Goal: Task Accomplishment & Management: Complete application form

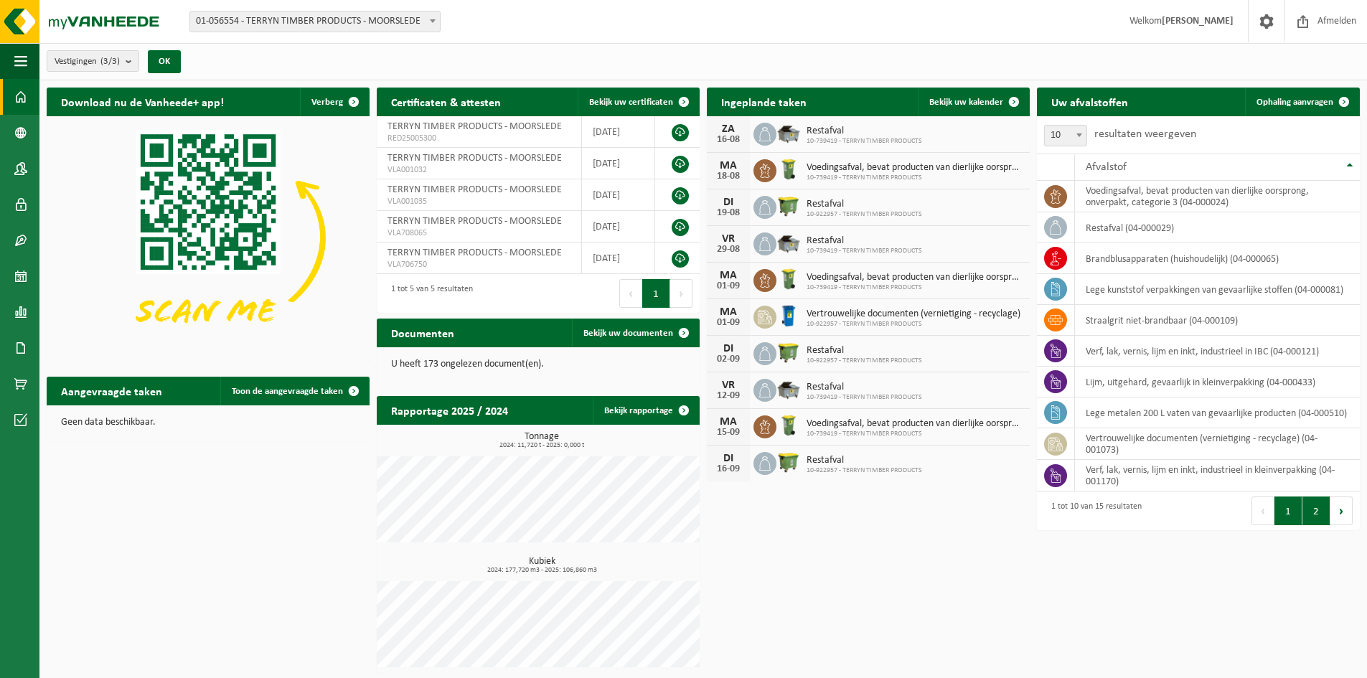
click at [1314, 510] on button "2" at bounding box center [1316, 511] width 28 height 29
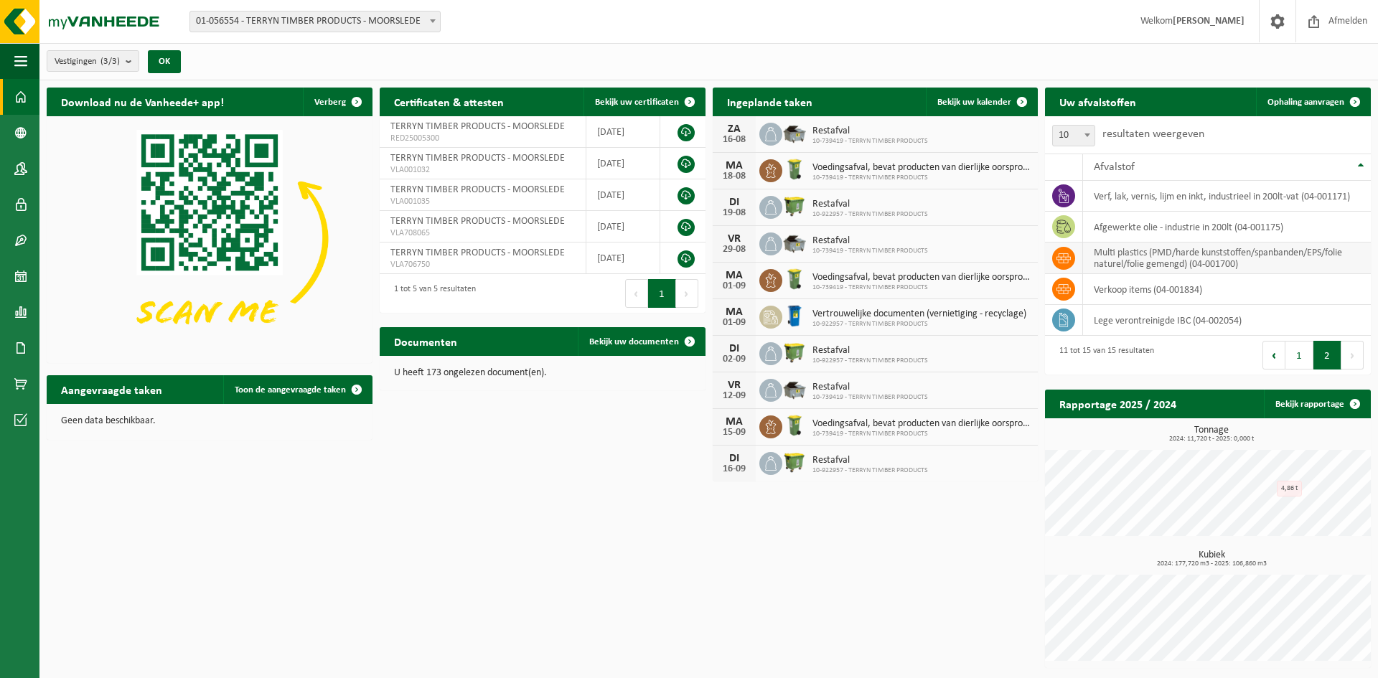
click at [1111, 258] on td "multi plastics (PMD/harde kunststoffen/spanbanden/EPS/folie naturel/folie gemen…" at bounding box center [1227, 259] width 288 height 32
click at [1067, 259] on icon at bounding box center [1063, 258] width 14 height 10
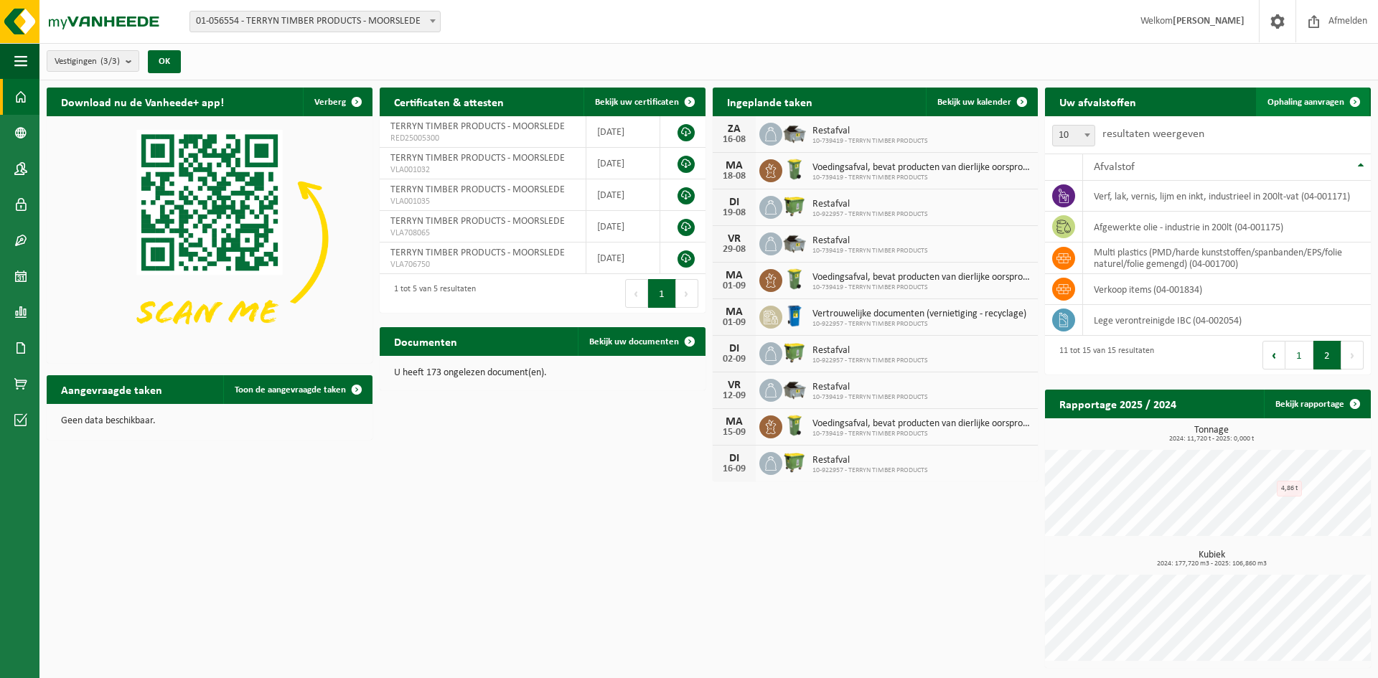
click at [1321, 95] on link "Ophaling aanvragen" at bounding box center [1312, 102] width 113 height 29
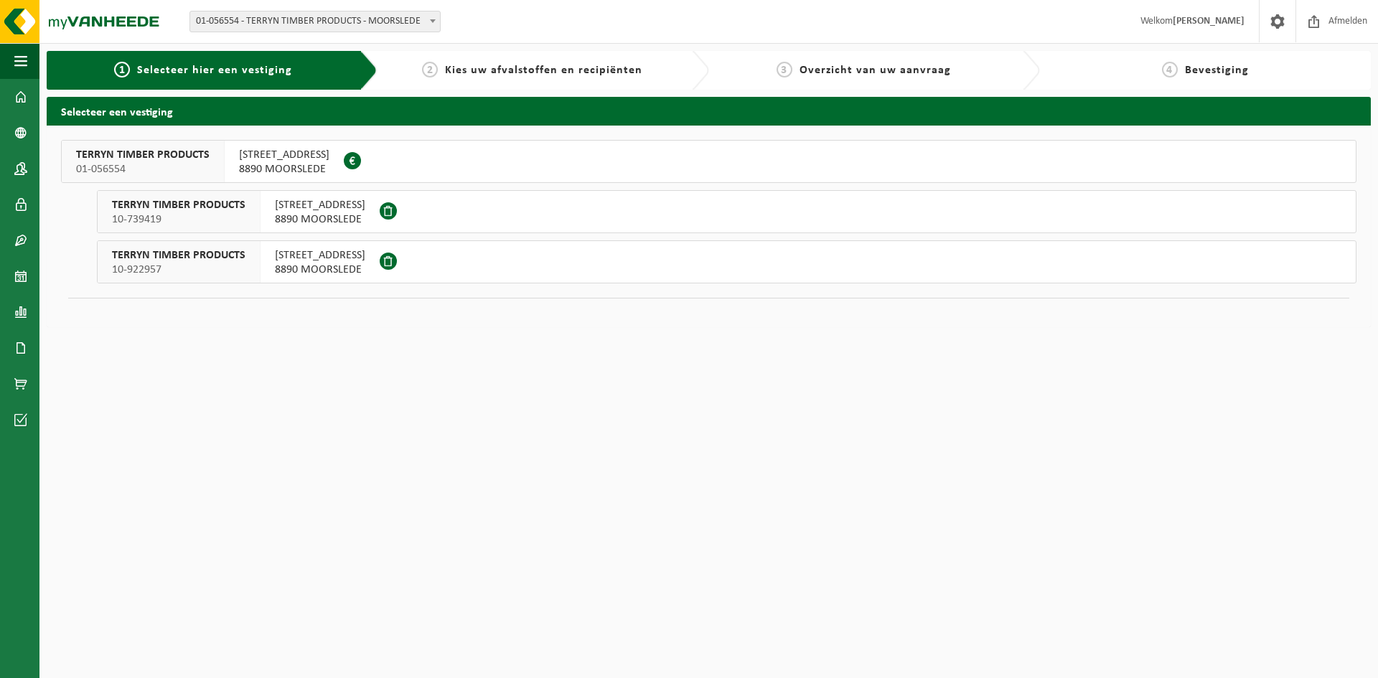
click at [144, 203] on span "TERRYN TIMBER PRODUCTS" at bounding box center [178, 205] width 133 height 14
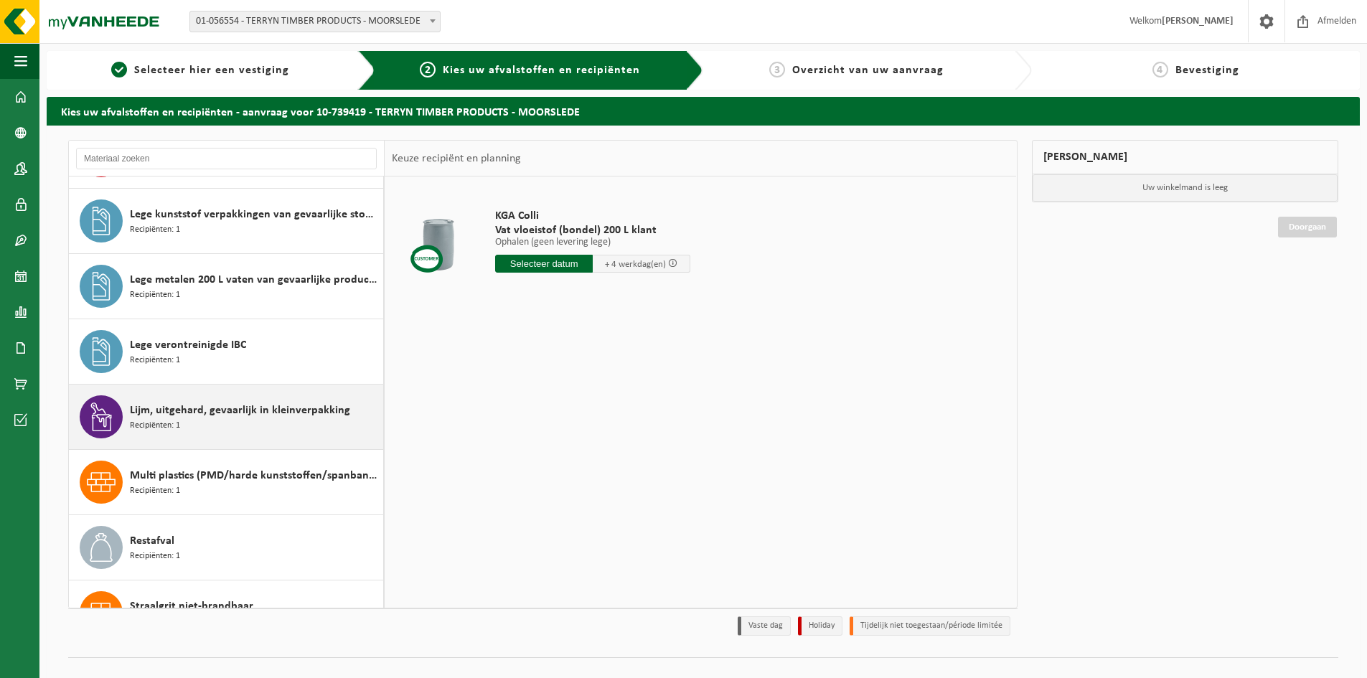
scroll to position [144, 0]
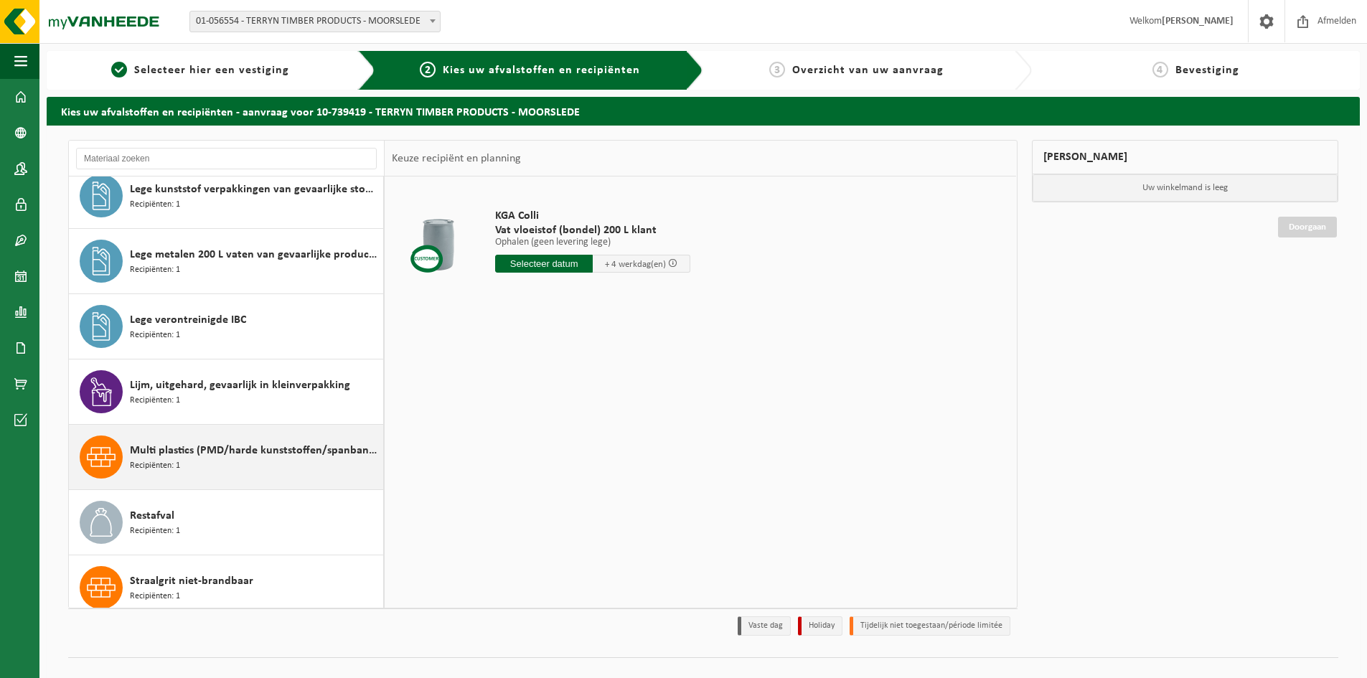
click at [123, 461] on div "Multi plastics (PMD/harde kunststoffen/spanbanden/EPS/folie naturel/folie gemen…" at bounding box center [226, 457] width 315 height 65
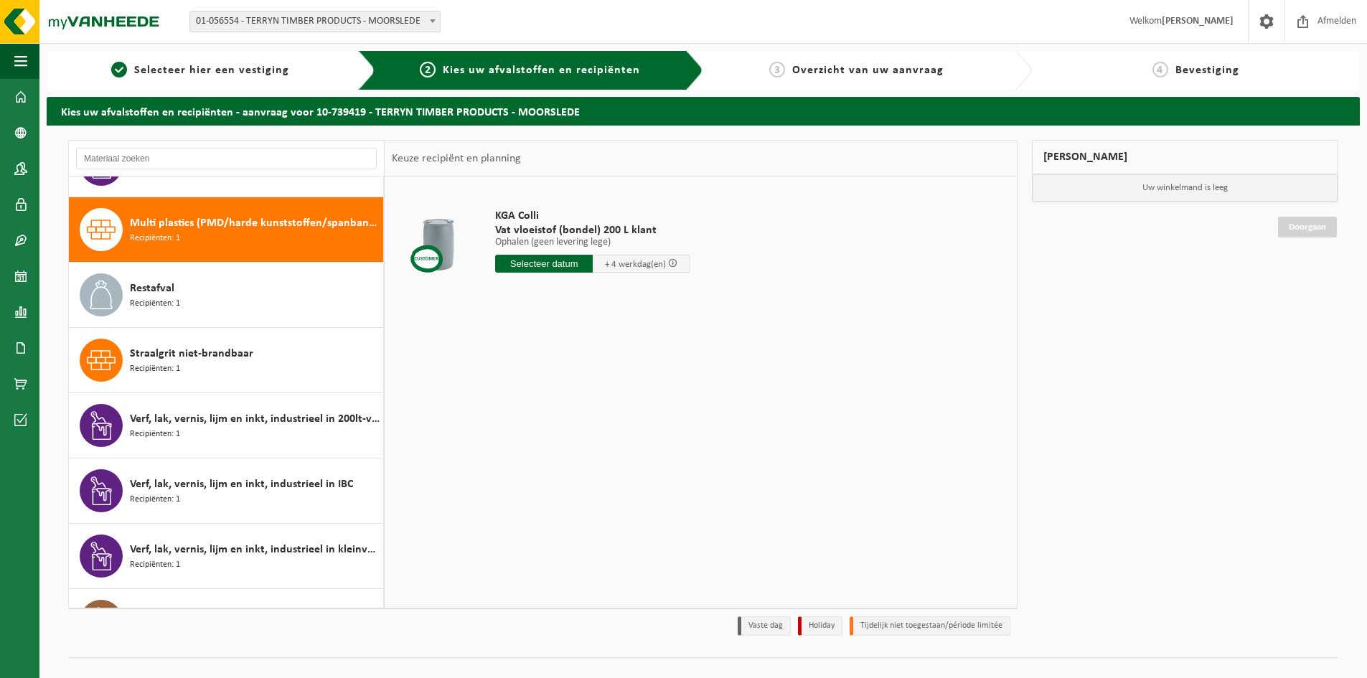
scroll to position [392, 0]
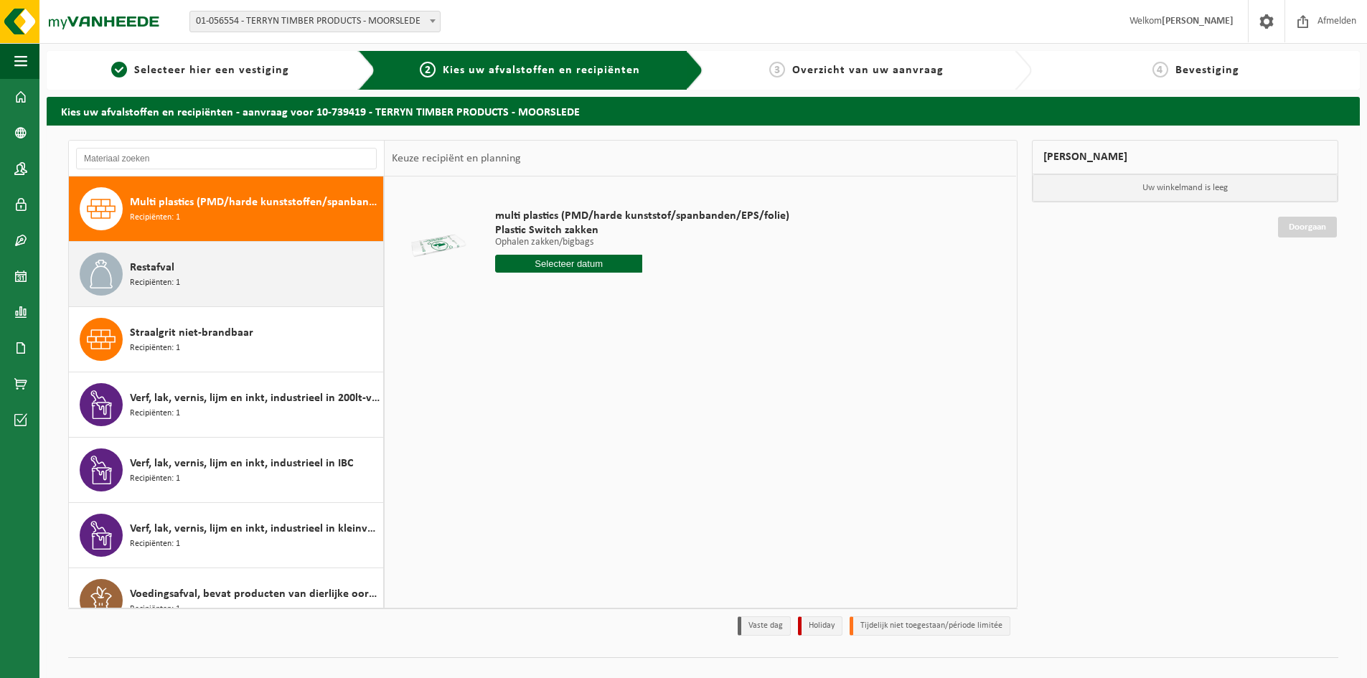
click at [164, 288] on span "Recipiënten: 1" at bounding box center [155, 283] width 50 height 14
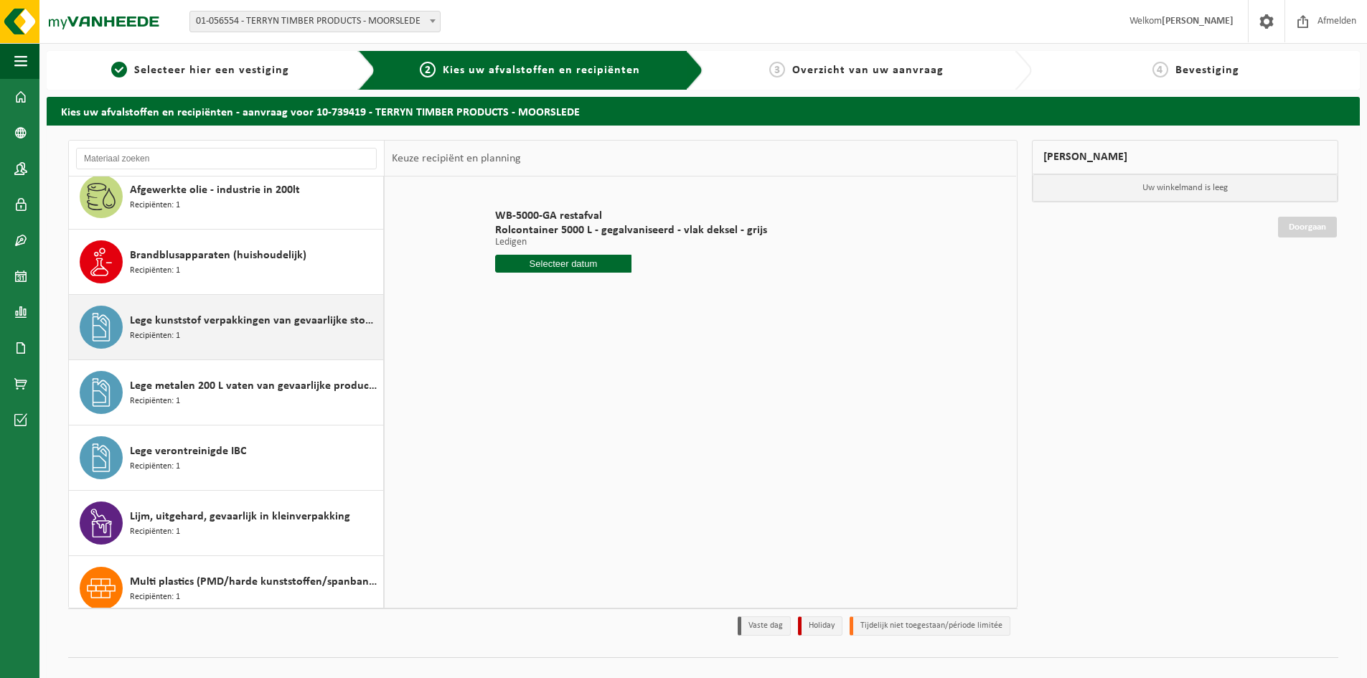
scroll to position [0, 0]
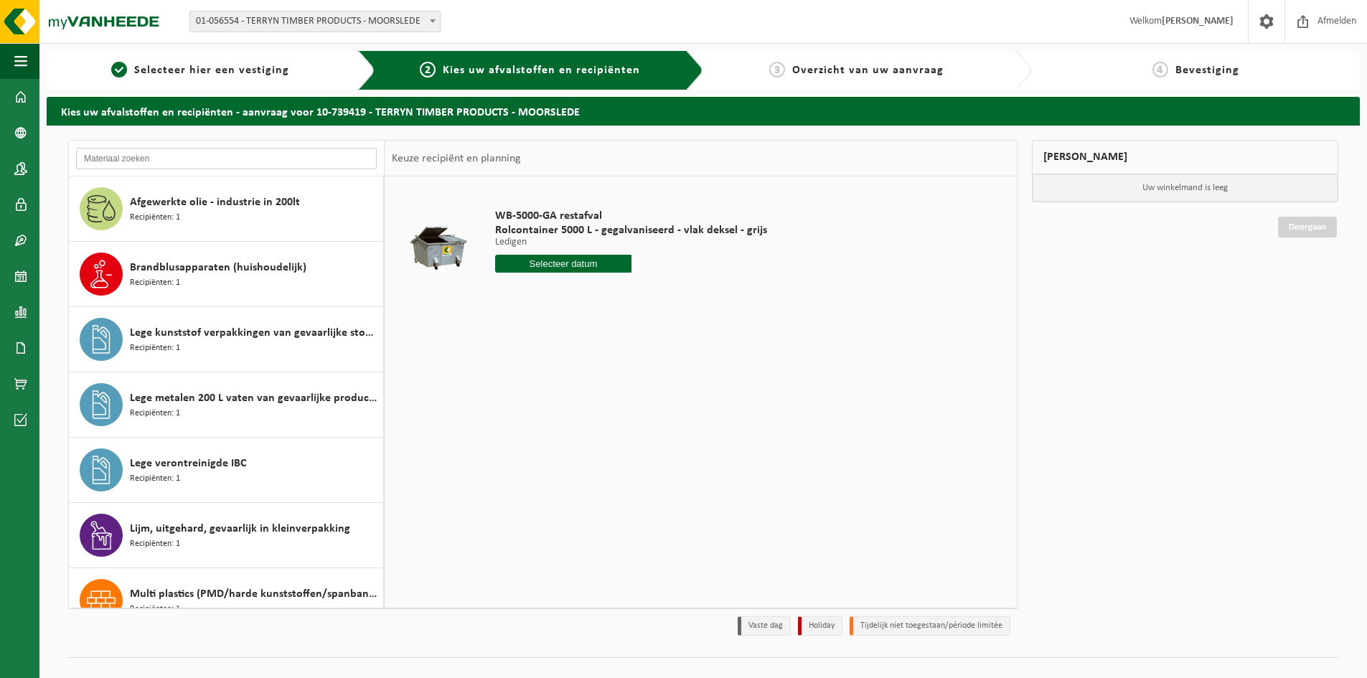
click at [185, 152] on input "text" at bounding box center [226, 159] width 301 height 22
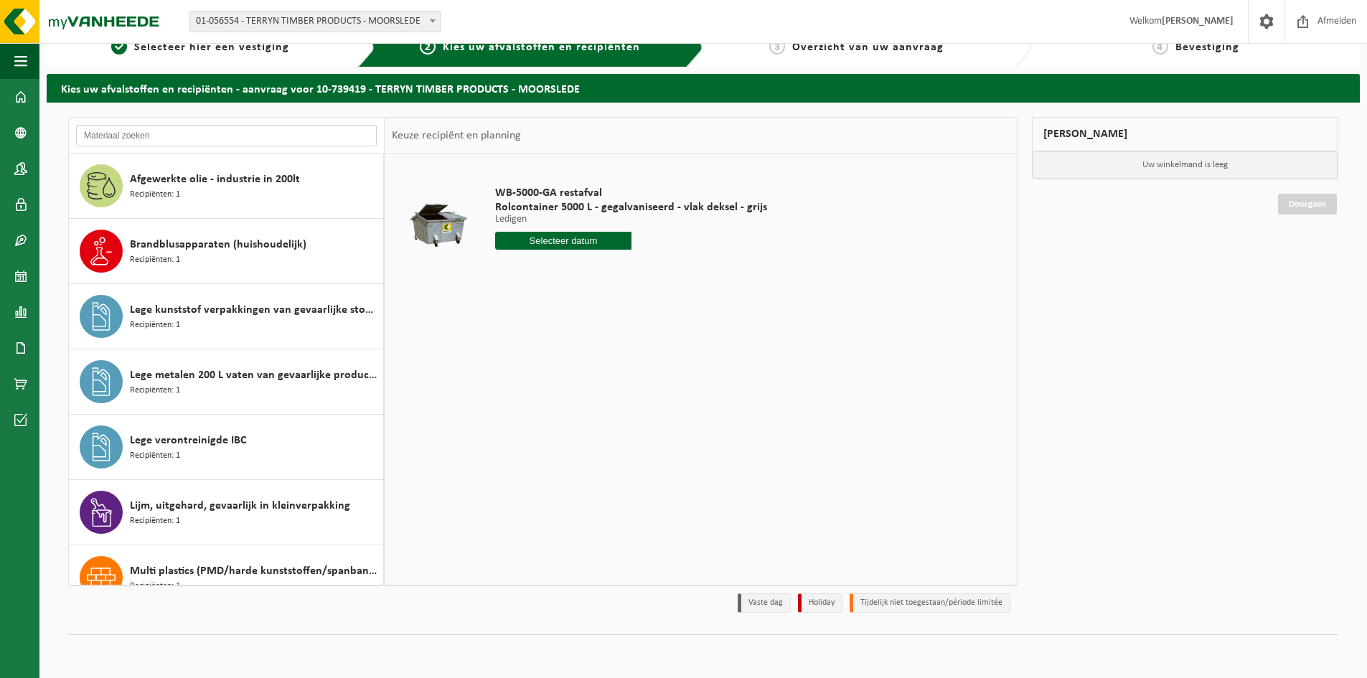
click at [138, 139] on input "text" at bounding box center [226, 136] width 301 height 22
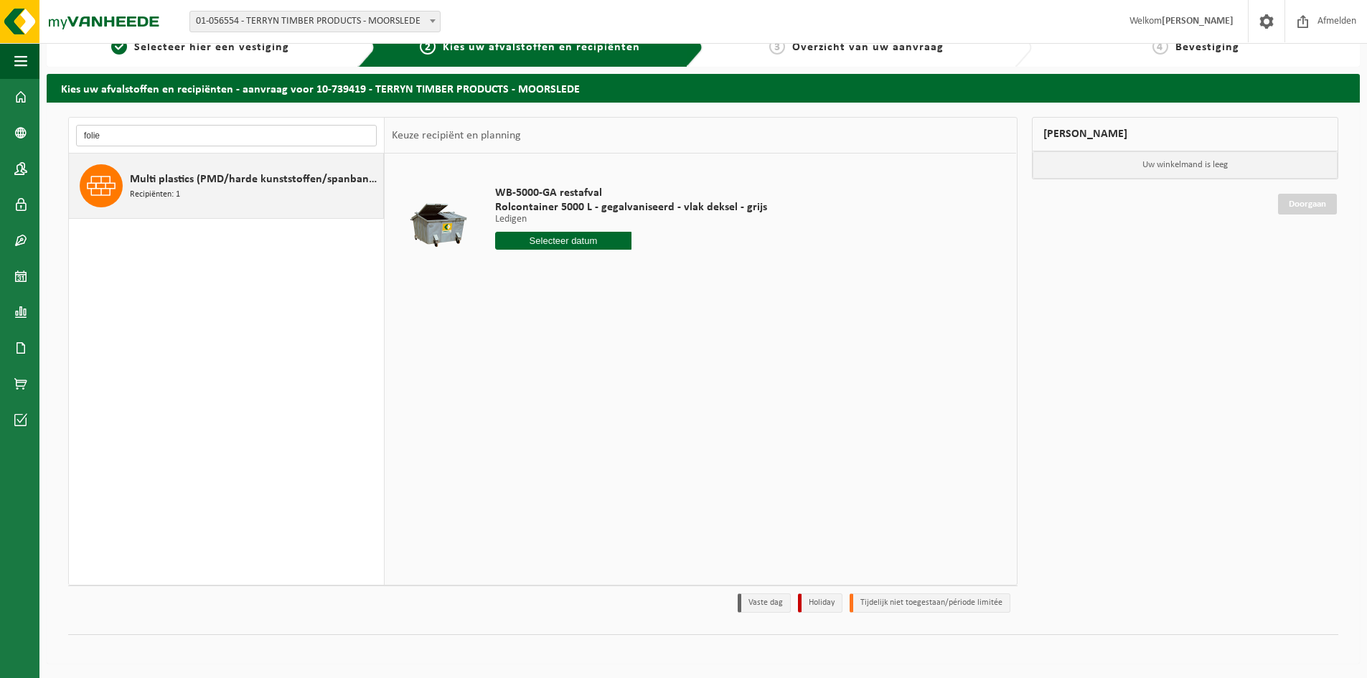
type input "folie"
click at [80, 177] on div "Multi plastics (PMD/harde kunststoffen/spanbanden/EPS/folie naturel/folie gemen…" at bounding box center [226, 186] width 315 height 65
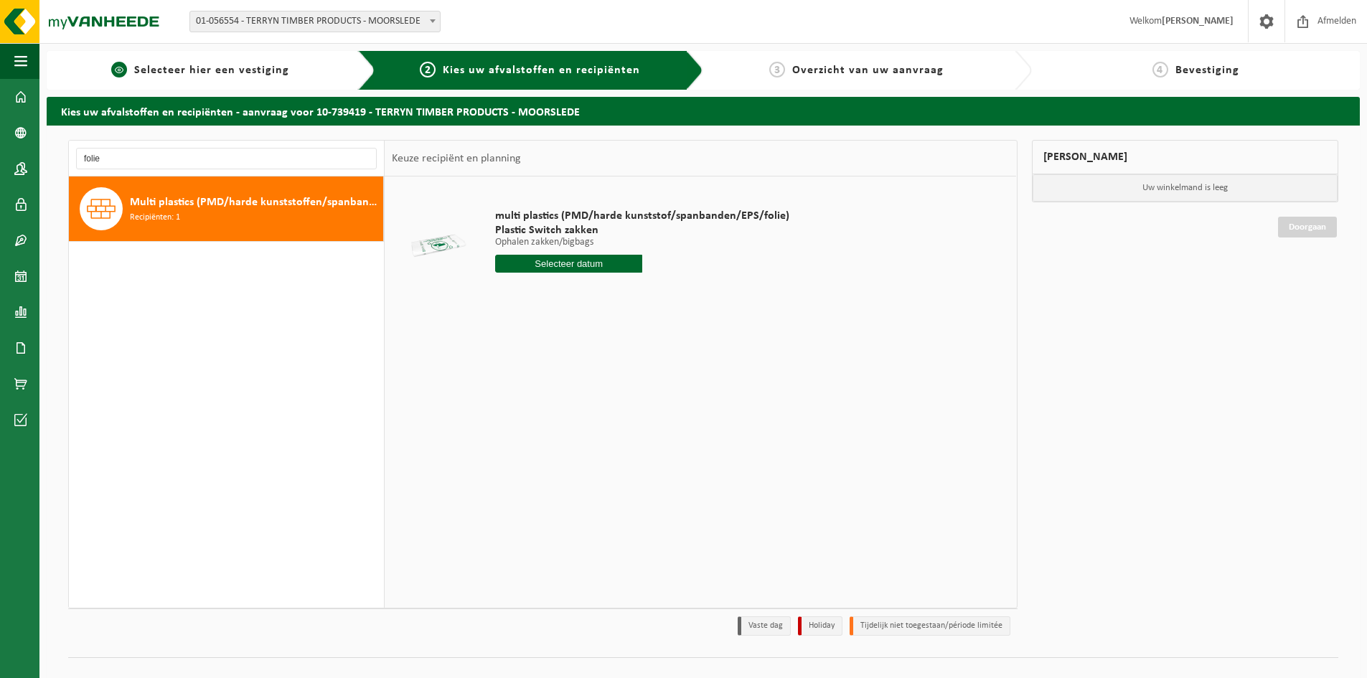
click at [190, 66] on span "Selecteer hier een vestiging" at bounding box center [211, 70] width 155 height 11
